Goal: Find contact information: Find contact information

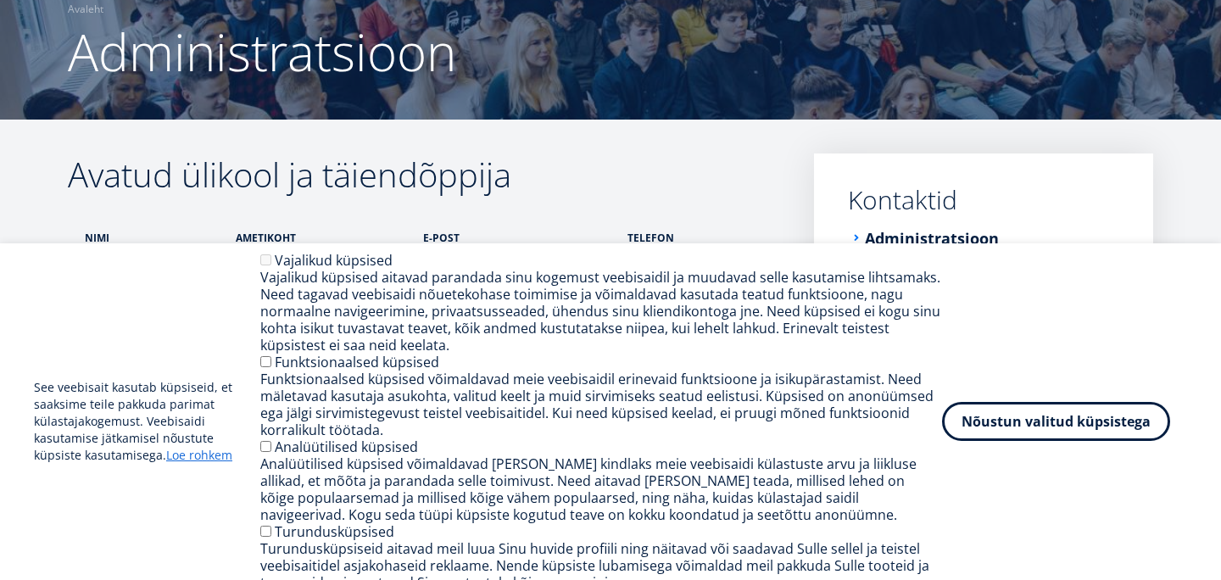
scroll to position [183, 0]
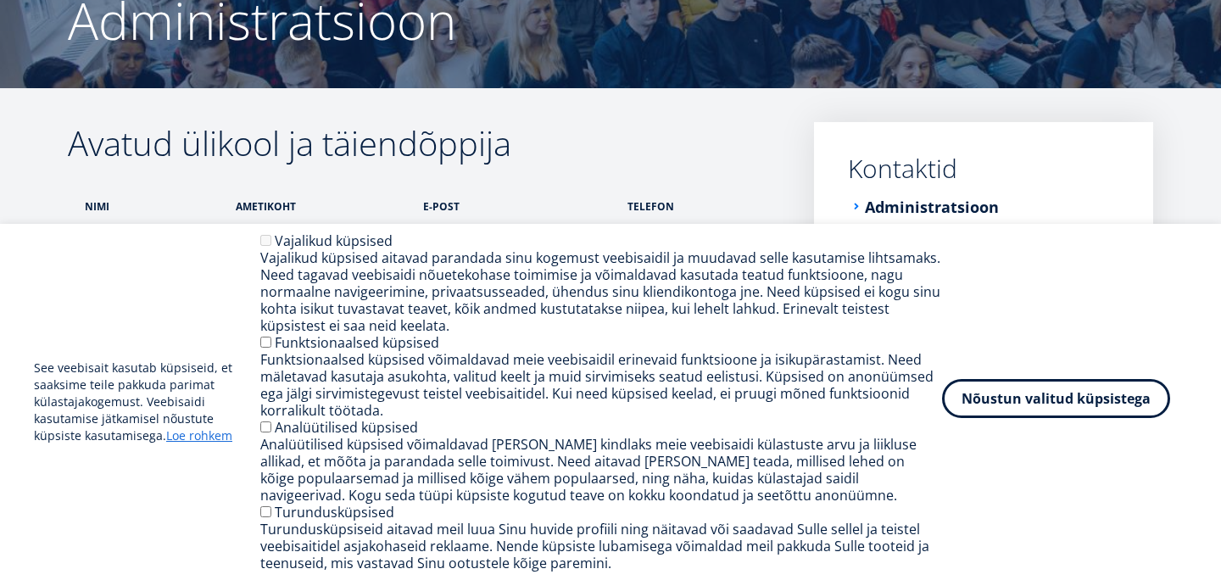
click at [1038, 397] on button "Nõustun valitud küpsistega" at bounding box center [1056, 398] width 228 height 39
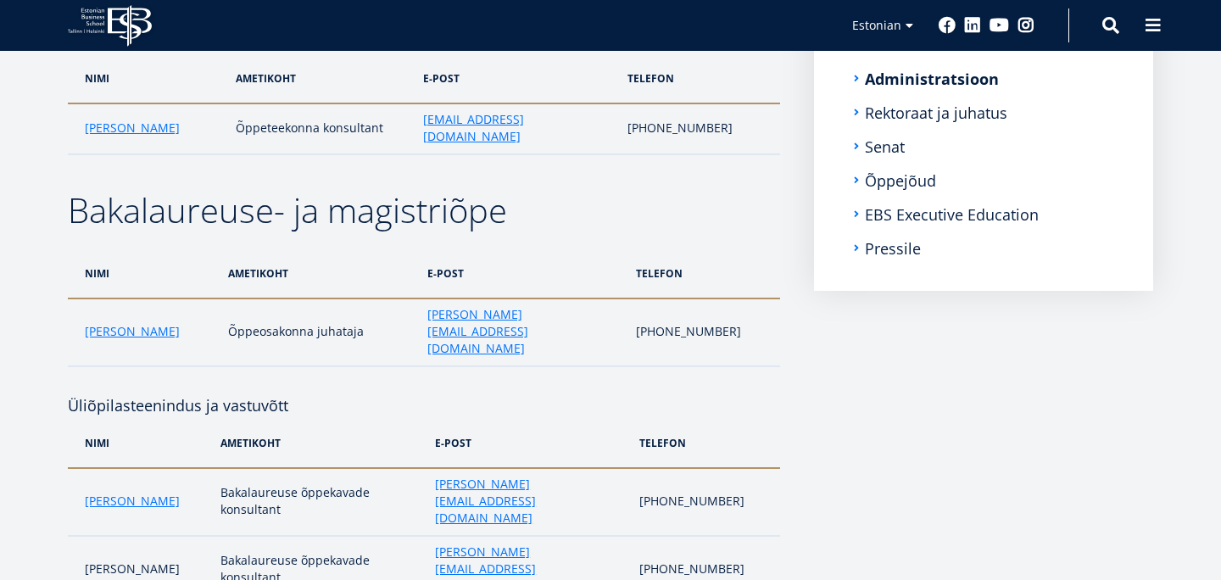
scroll to position [0, 0]
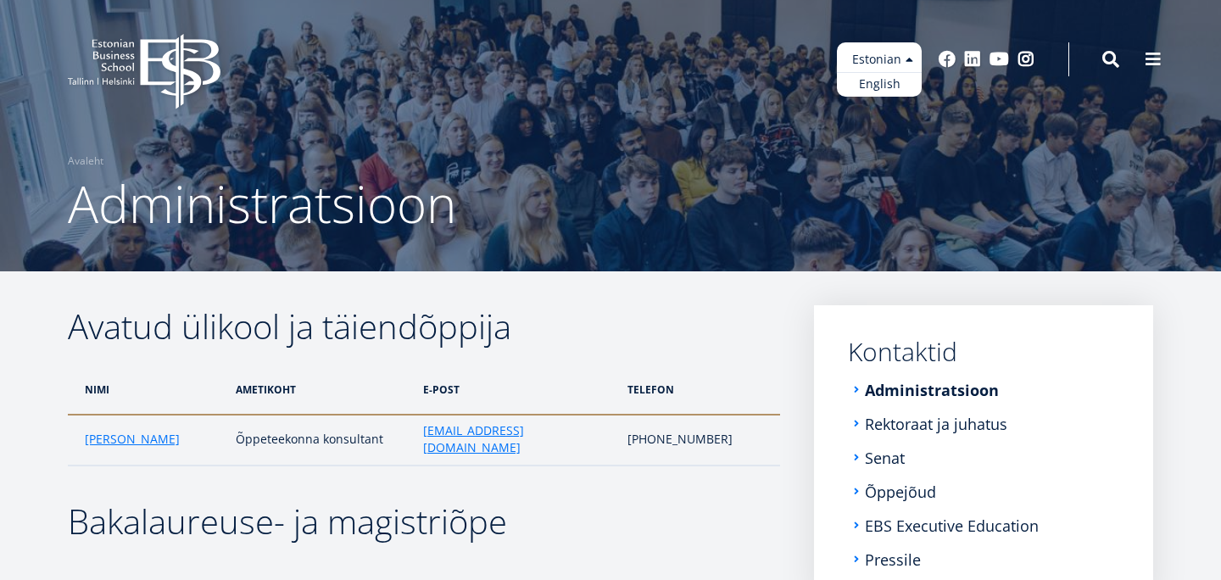
click at [911, 61] on ul "Estonian English" at bounding box center [879, 69] width 85 height 54
click at [887, 92] on link "English" at bounding box center [879, 84] width 85 height 25
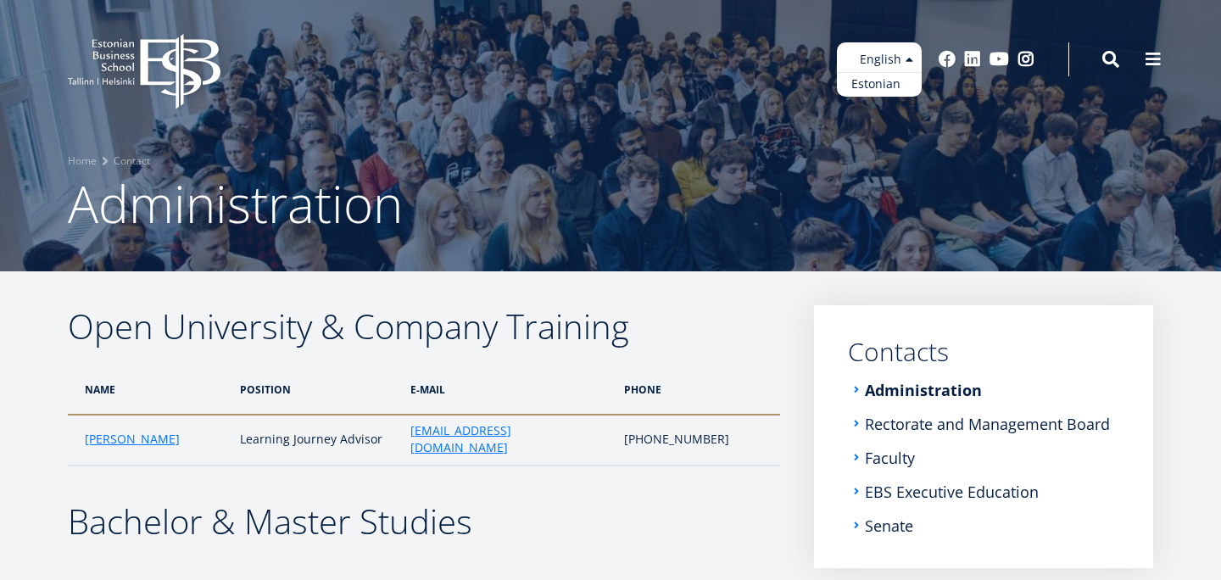
click at [889, 78] on link "Estonian" at bounding box center [879, 84] width 85 height 25
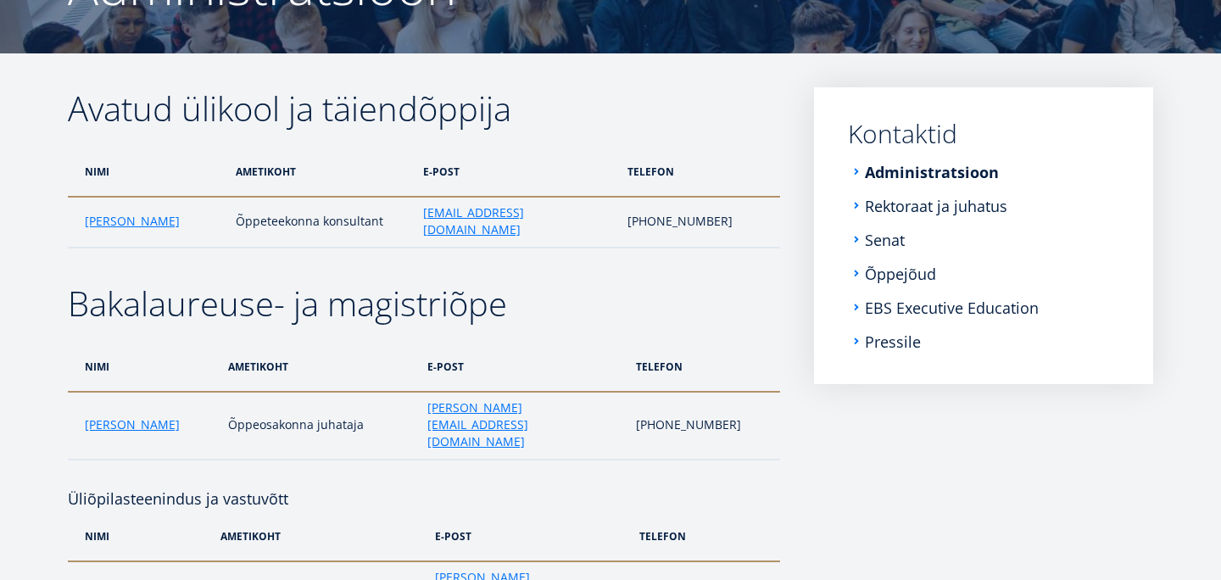
scroll to position [46, 0]
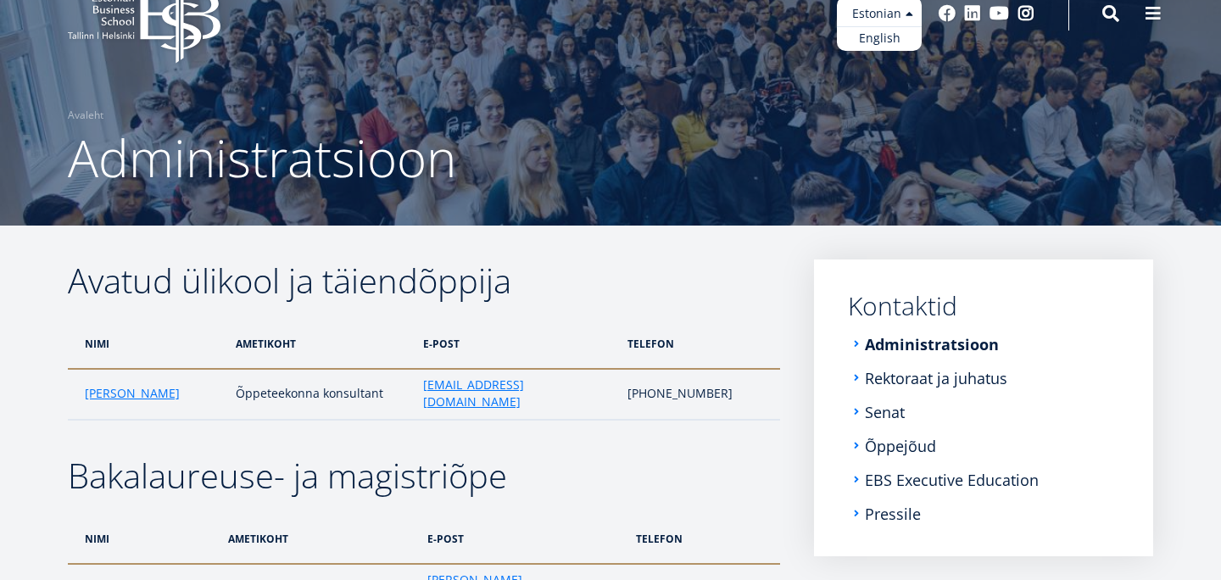
click at [895, 23] on ul "Estonian English" at bounding box center [879, 24] width 85 height 54
click at [879, 41] on link "English" at bounding box center [879, 38] width 85 height 25
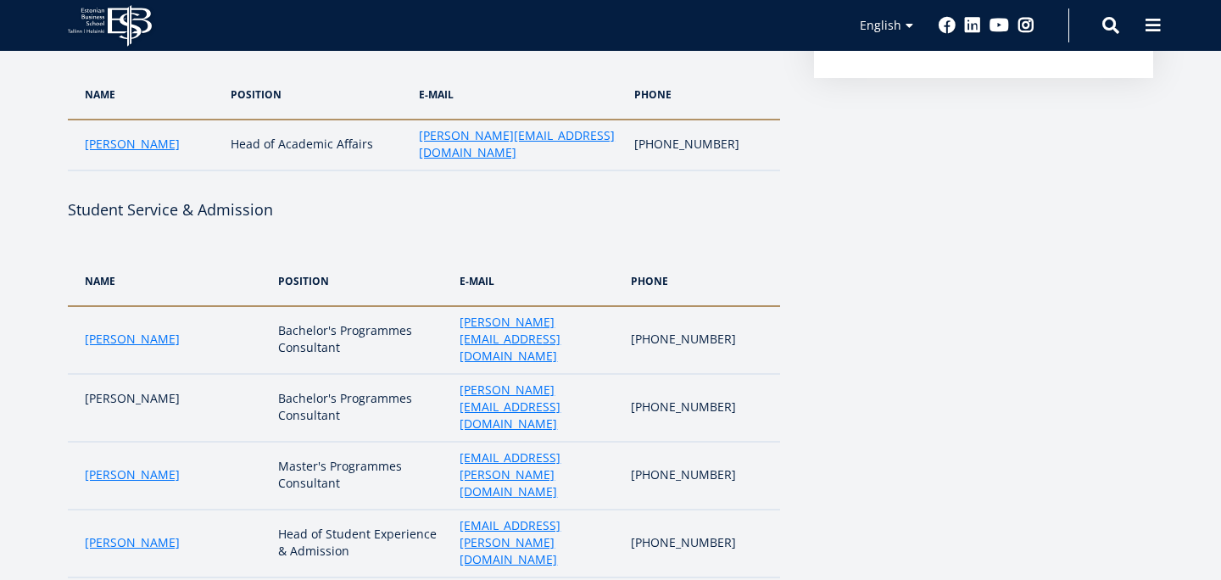
scroll to position [541, 0]
